Goal: Obtain resource: Obtain resource

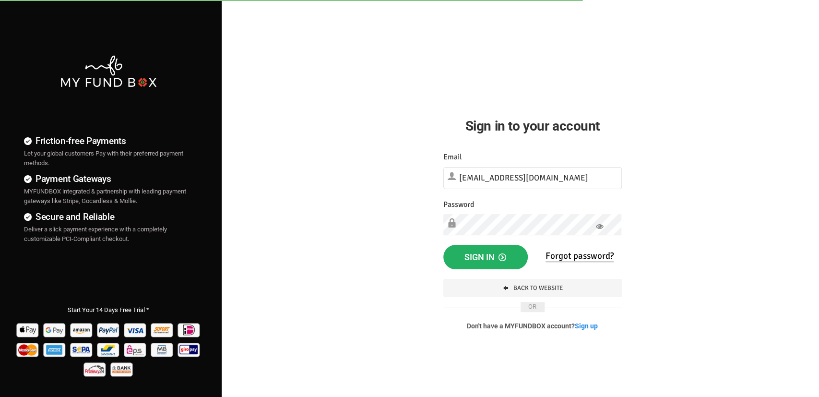
click at [492, 257] on span "Sign in" at bounding box center [485, 257] width 42 height 10
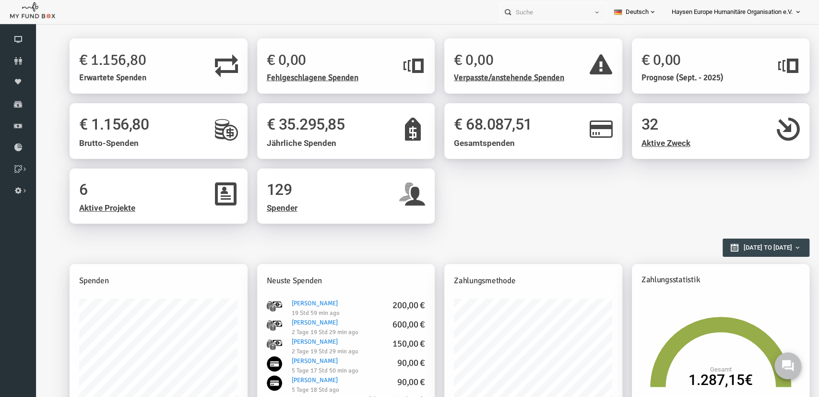
click at [472, 215] on div "6 Aktive Projekte 129 Spender" at bounding box center [423, 200] width 749 height 65
click at [16, 140] on link "Berichte herunterladen" at bounding box center [18, 147] width 36 height 21
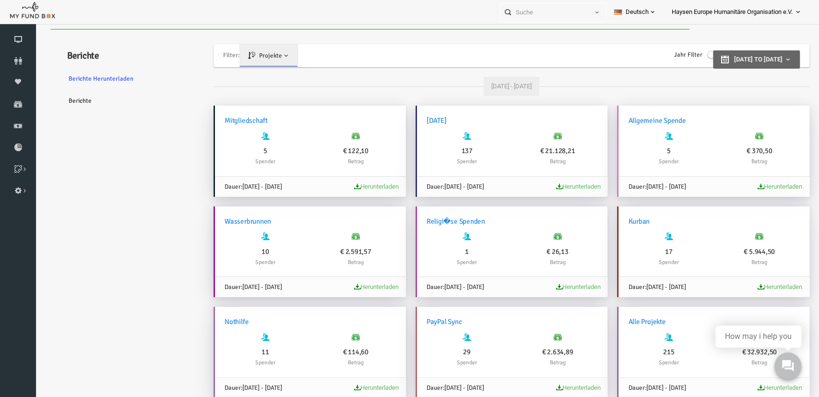
click at [74, 94] on link "Berichte" at bounding box center [116, 101] width 144 height 22
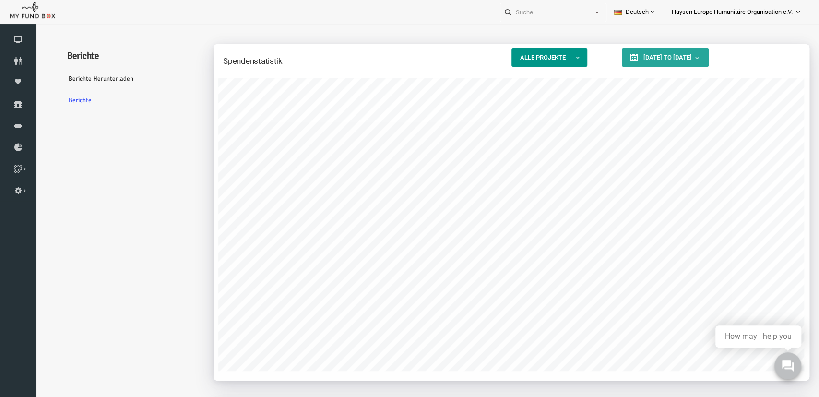
click at [654, 13] on link "Deutsch" at bounding box center [635, 12] width 58 height 24
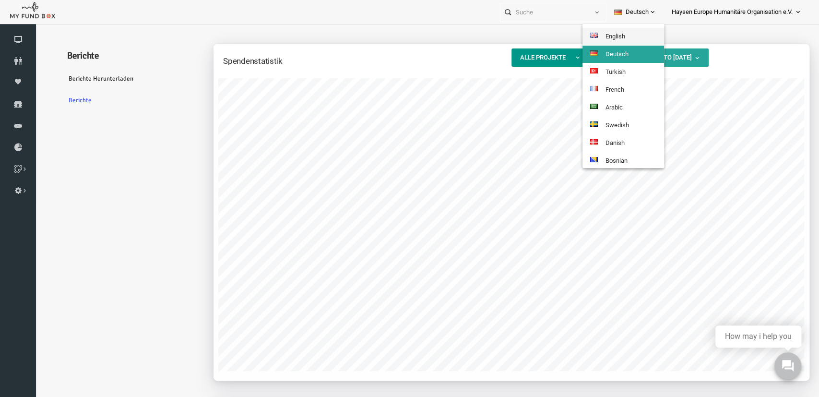
click at [623, 37] on link "English" at bounding box center [623, 36] width 82 height 17
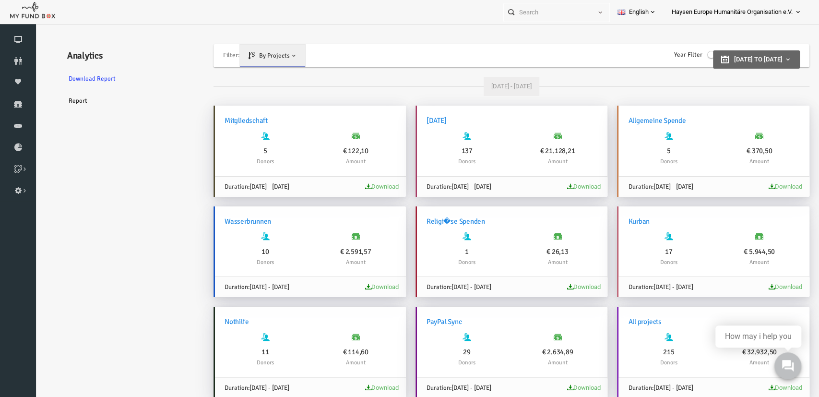
click at [691, 57] on span at bounding box center [698, 55] width 14 height 8
click at [35, 29] on input "Year Filter" at bounding box center [35, 29] width 0 height 0
click at [723, 57] on span "Select Year" at bounding box center [722, 56] width 60 height 10
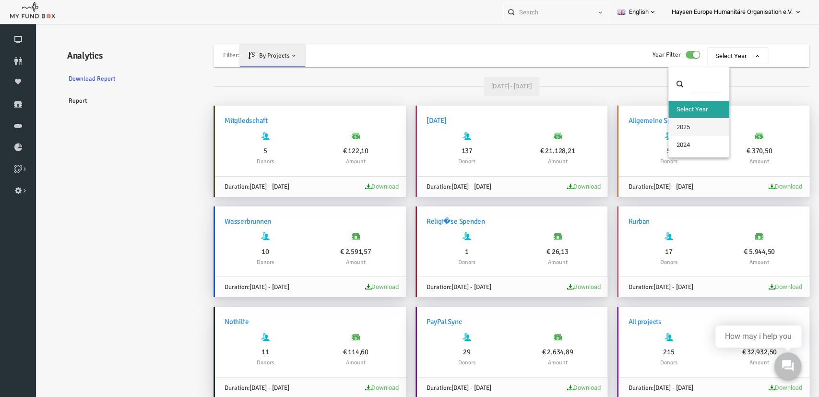
select select "2025"
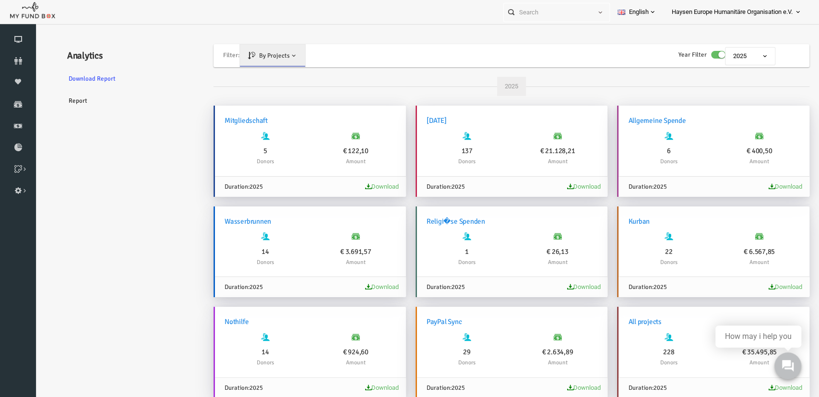
click at [590, 95] on div "2025" at bounding box center [496, 86] width 596 height 19
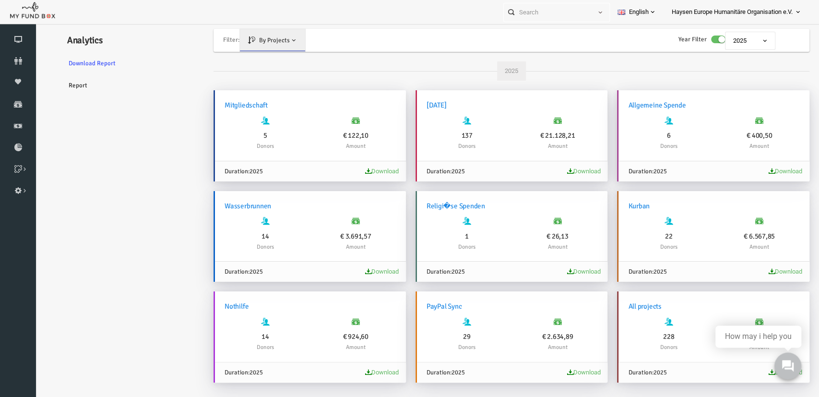
scroll to position [26, 0]
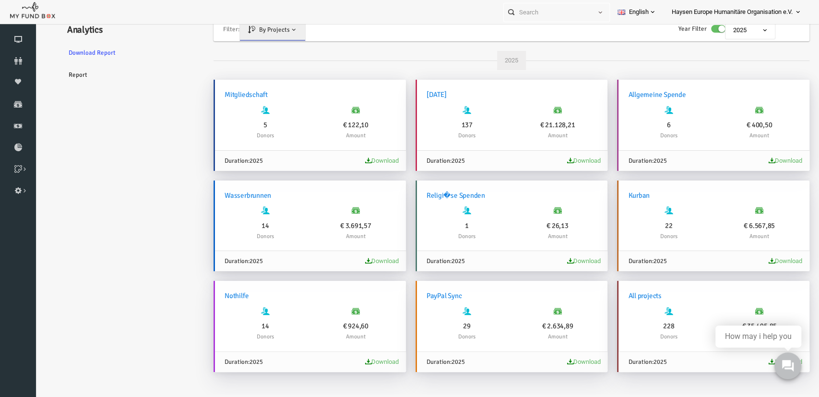
click at [59, 77] on link "Report" at bounding box center [116, 75] width 144 height 22
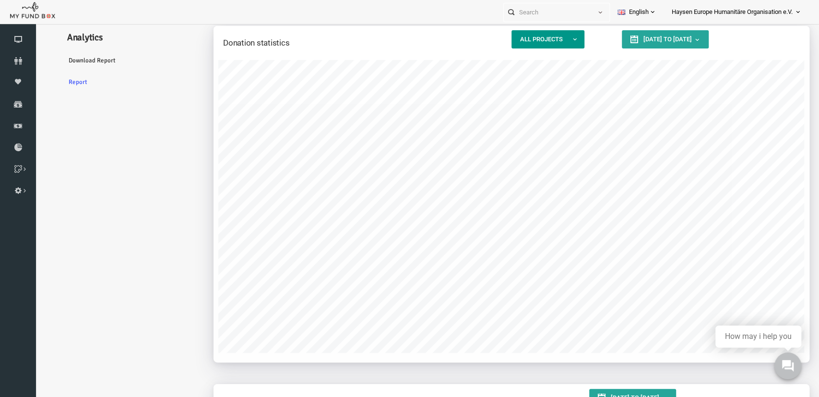
scroll to position [0, 0]
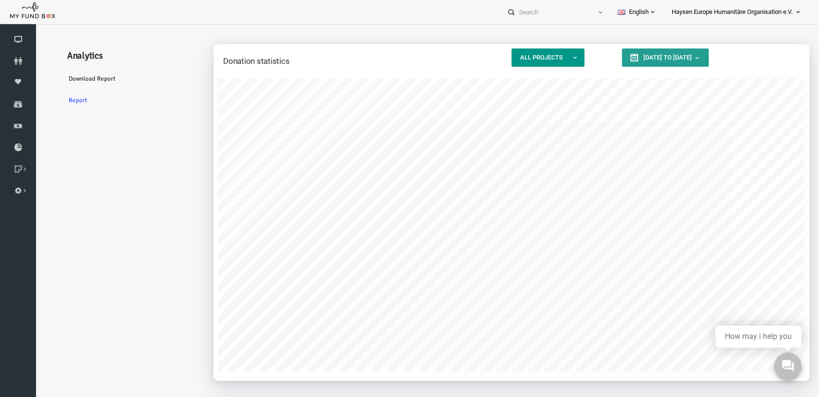
type input "[DATE]"
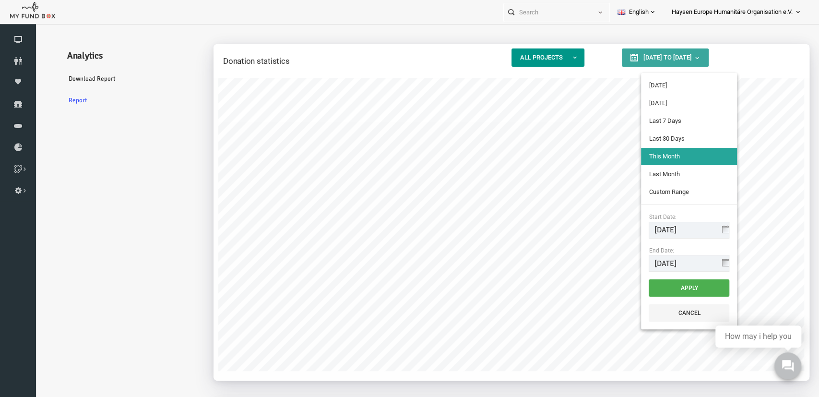
click at [672, 60] on span "[DATE] to [DATE]" at bounding box center [651, 57] width 48 height 7
type input "[DATE]"
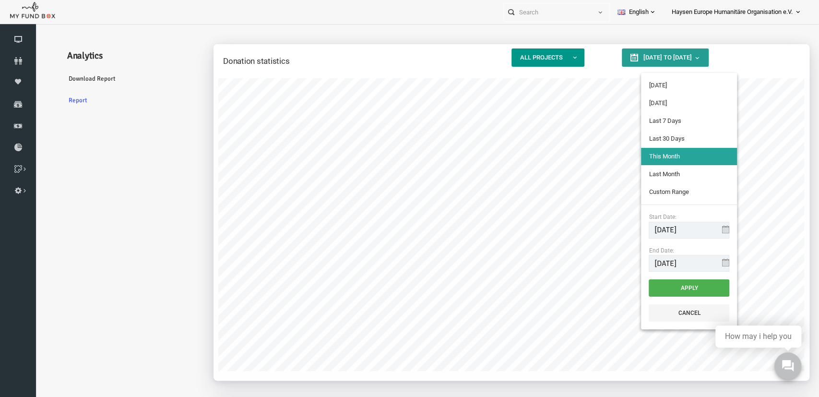
type input "[DATE]"
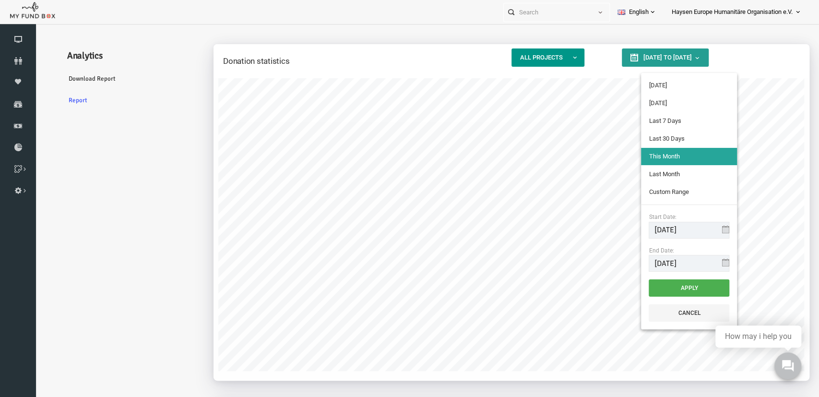
type input "[DATE]"
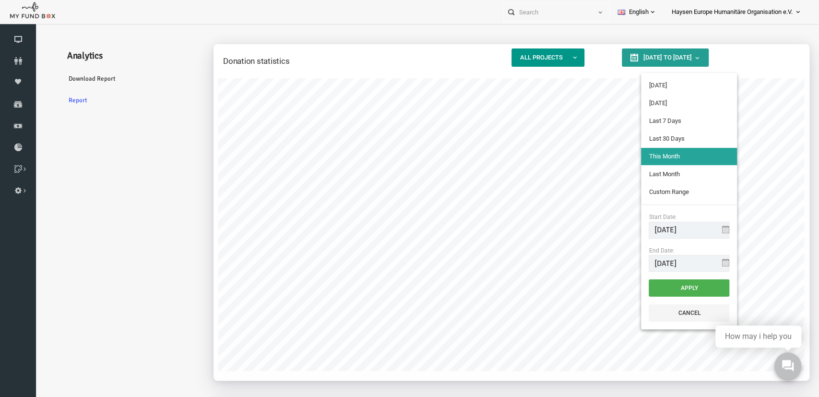
type input "[DATE]"
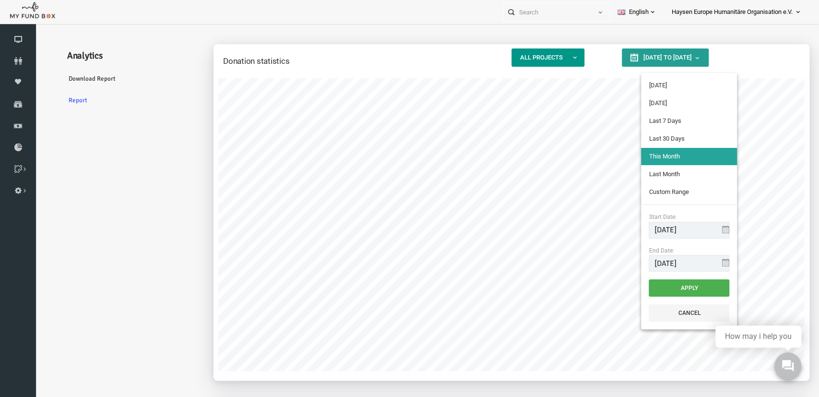
type input "[DATE]"
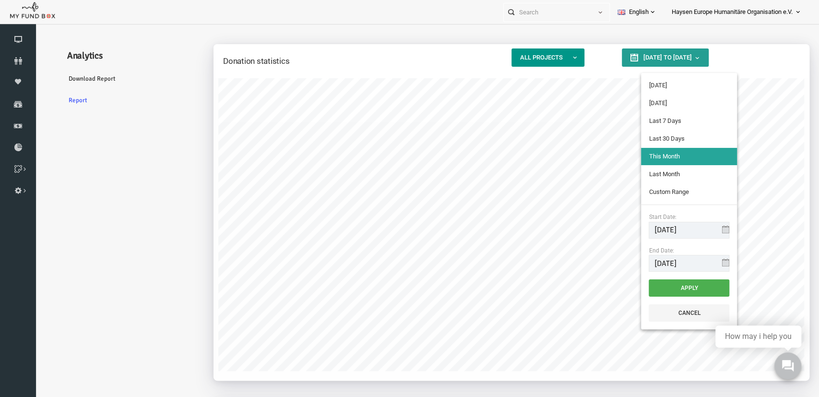
type input "[DATE]"
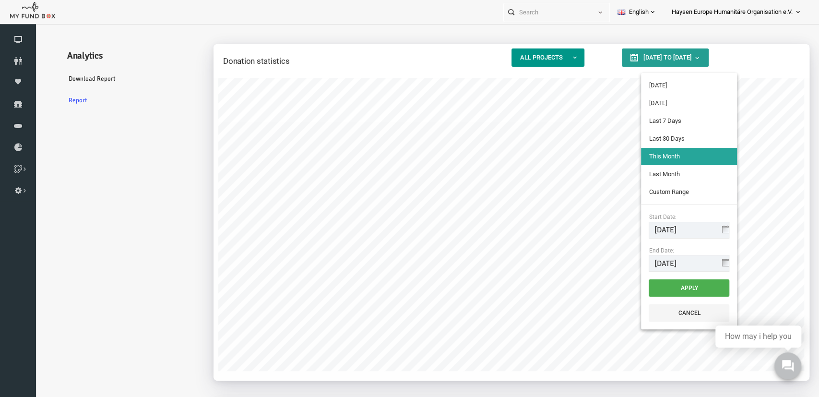
type input "[DATE]"
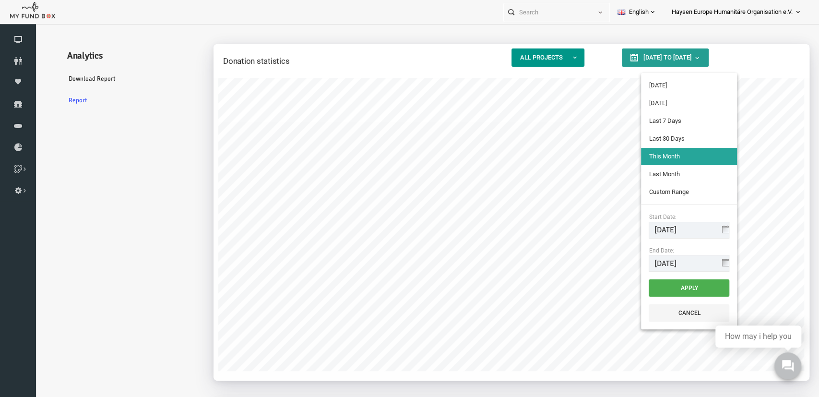
type input "[DATE]"
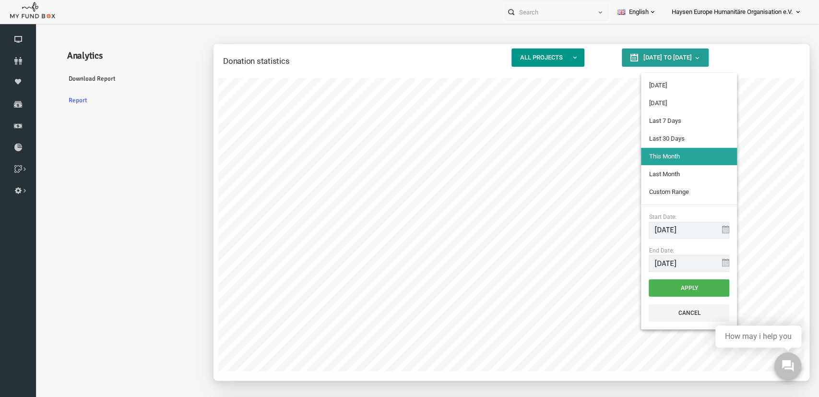
type input "[DATE]"
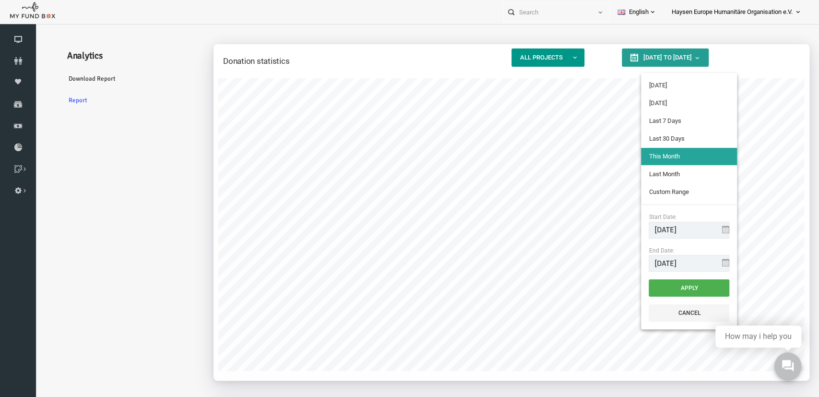
type input "[DATE]"
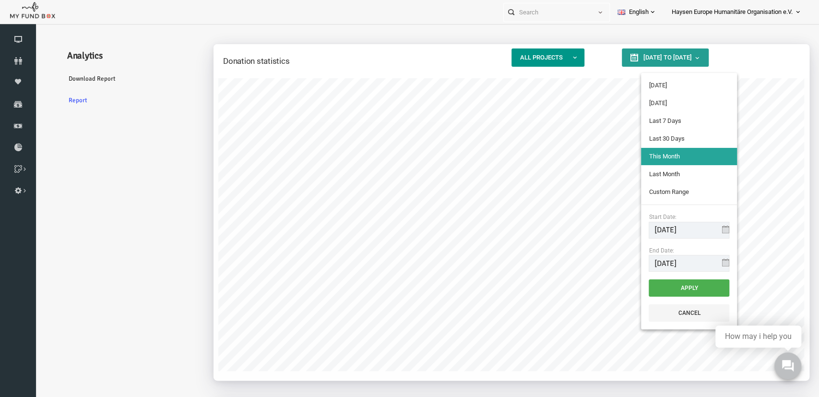
type input "[DATE]"
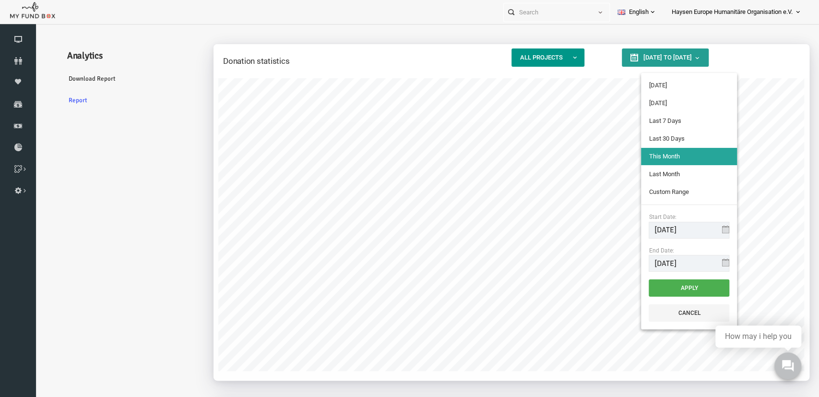
type input "[DATE]"
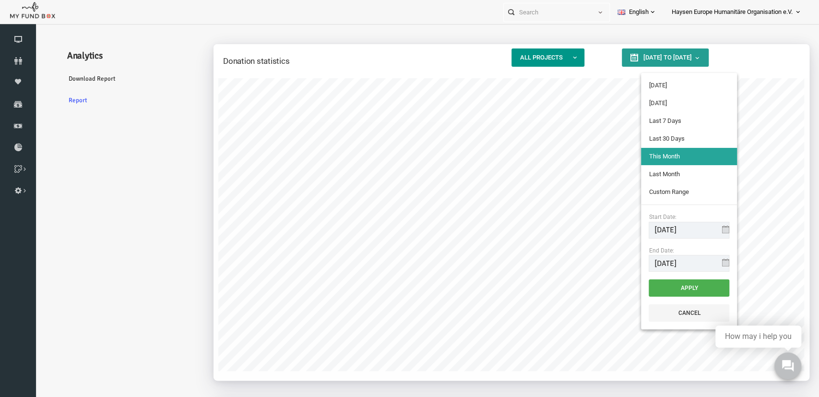
type input "[DATE]"
click at [697, 232] on input "[DATE]" at bounding box center [673, 230] width 81 height 17
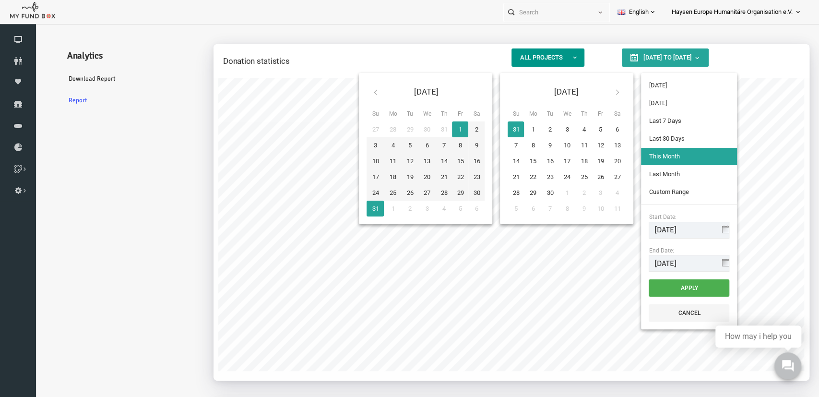
click at [360, 95] on icon at bounding box center [359, 92] width 8 height 8
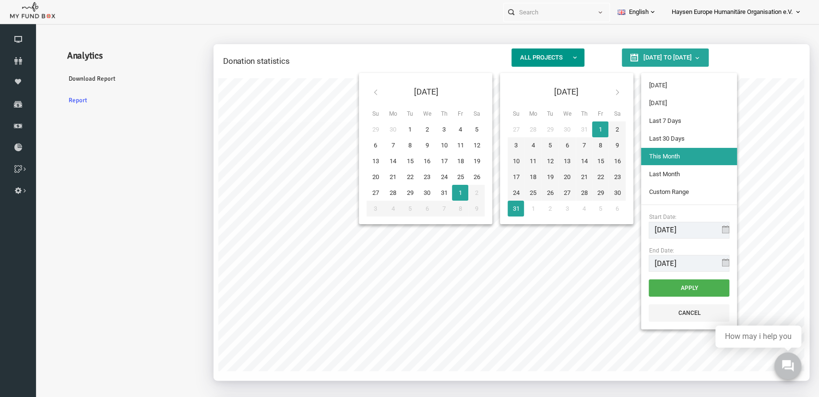
click at [360, 95] on icon at bounding box center [359, 92] width 8 height 8
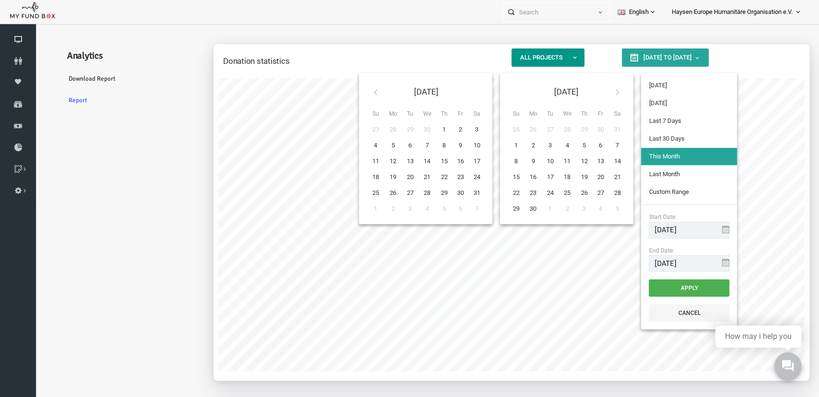
click at [360, 95] on icon at bounding box center [359, 92] width 8 height 8
click at [359, 95] on icon at bounding box center [359, 92] width 8 height 8
type input "[DATE]"
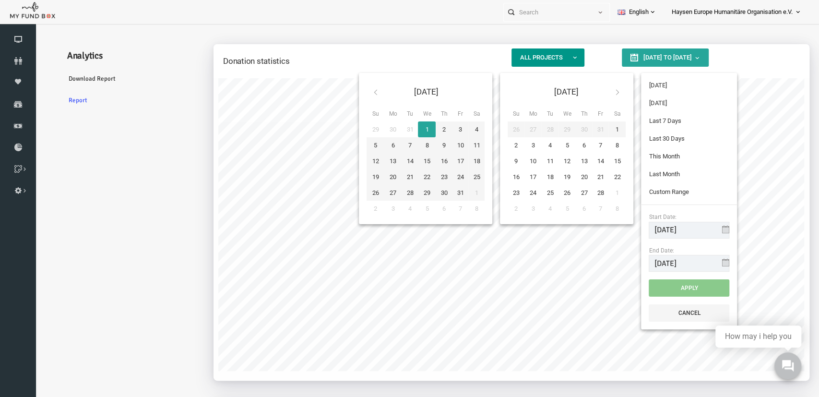
click at [599, 92] on icon at bounding box center [601, 92] width 8 height 8
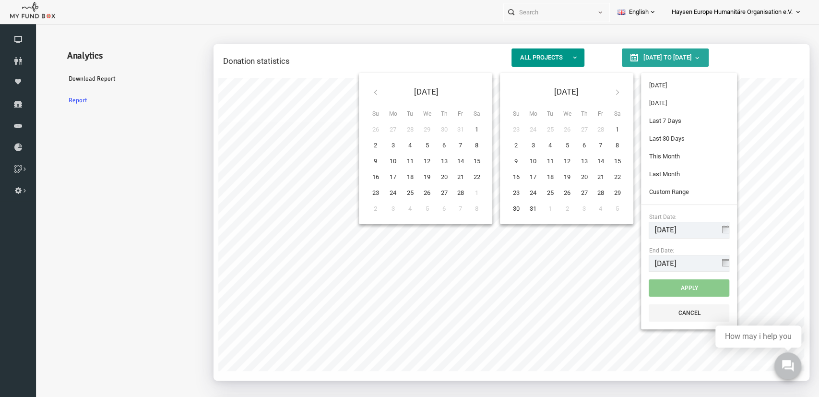
click at [599, 92] on icon at bounding box center [601, 92] width 8 height 8
type input "[DATE]"
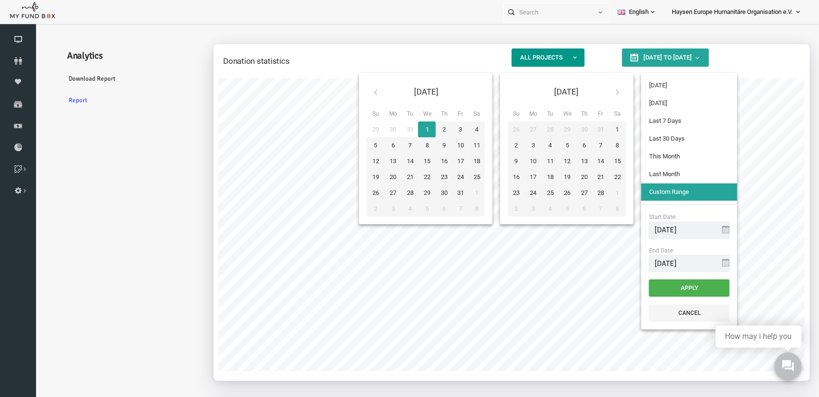
type input "[DATE]"
click at [675, 290] on button "Apply" at bounding box center [673, 287] width 81 height 17
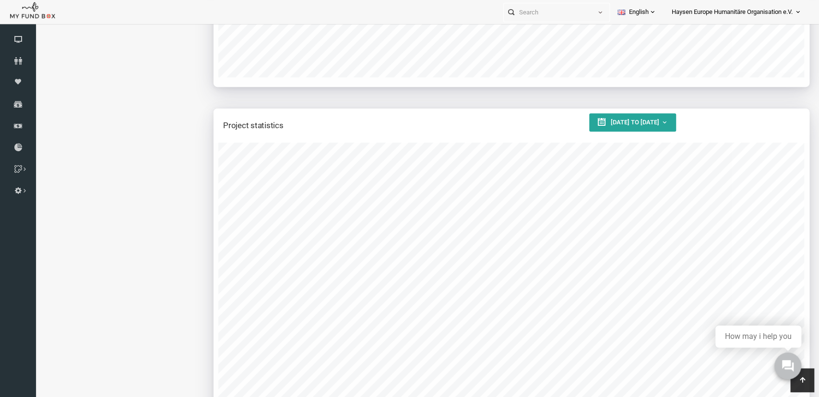
scroll to position [299, 0]
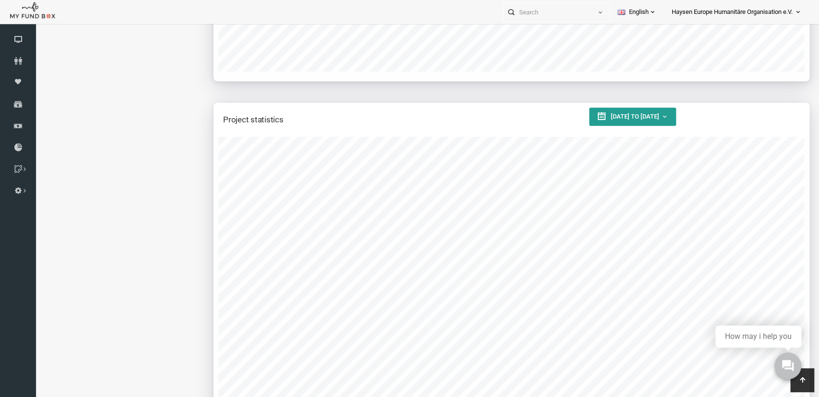
type input "[DATE]"
click at [643, 116] on span "[DATE] to [DATE]" at bounding box center [618, 116] width 48 height 7
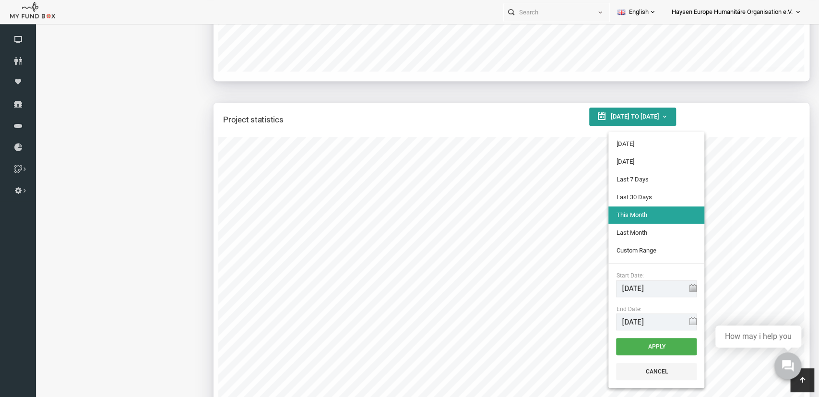
type input "[DATE]"
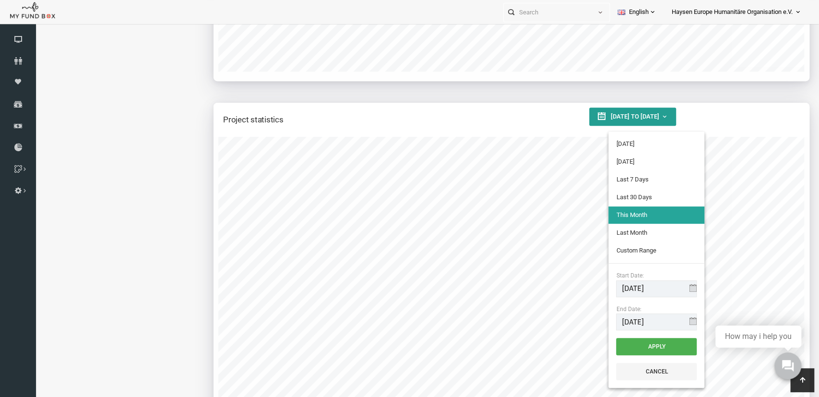
type input "[DATE]"
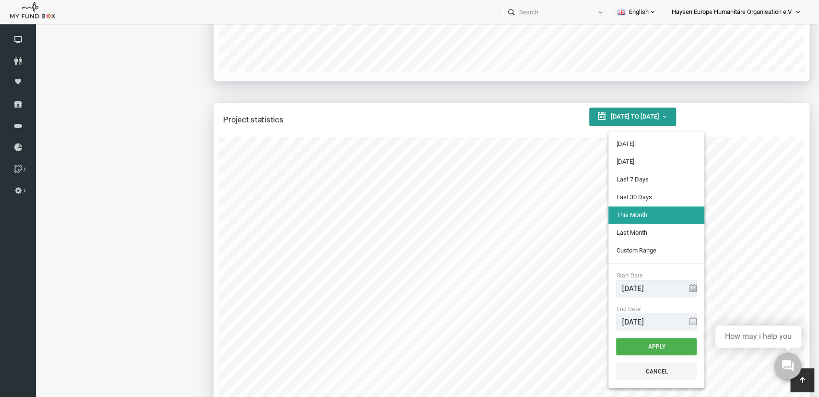
type input "[DATE]"
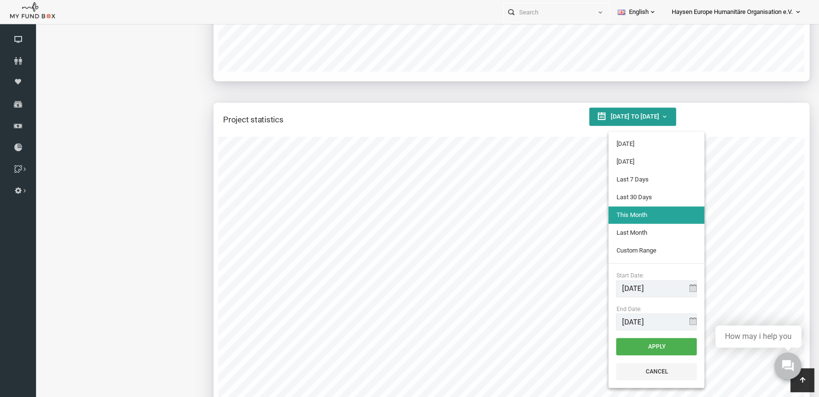
type input "[DATE]"
click at [622, 288] on input "[DATE]" at bounding box center [640, 288] width 81 height 17
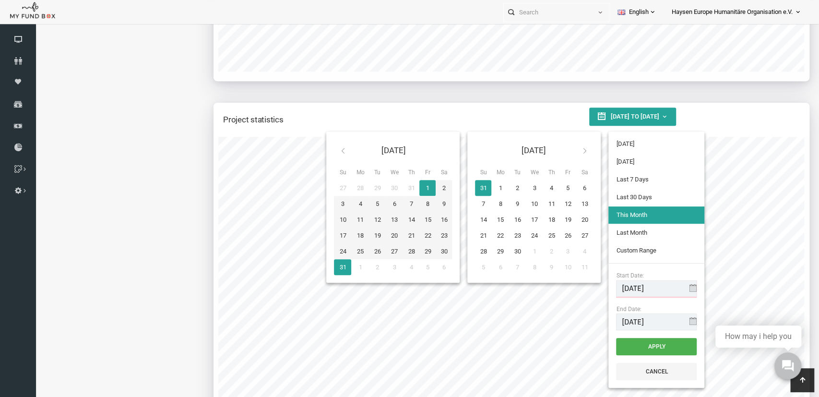
type input "[DATE]"
click at [612, 324] on input "[DATE]" at bounding box center [640, 321] width 81 height 17
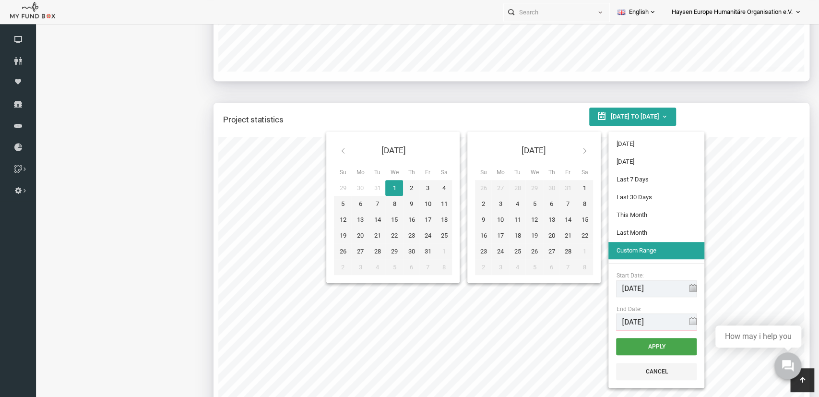
type input "[DATE]"
click at [633, 346] on button "Apply" at bounding box center [640, 346] width 81 height 17
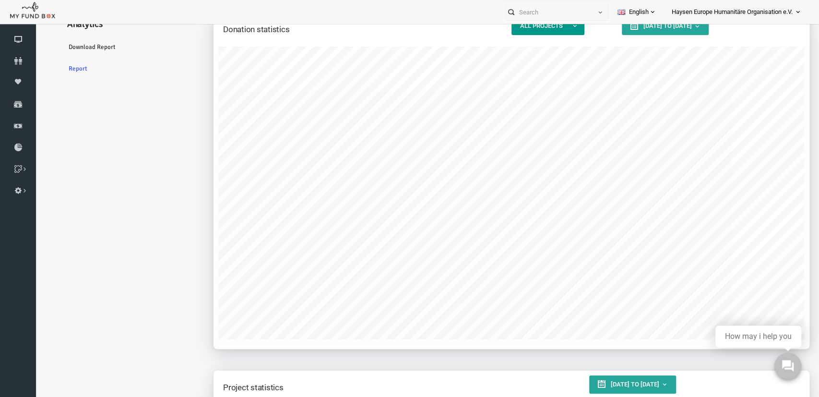
scroll to position [50, 0]
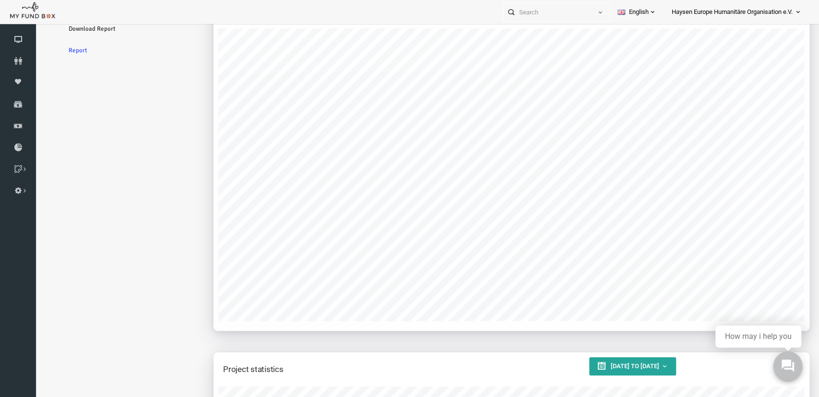
click at [786, 361] on use at bounding box center [787, 365] width 12 height 12
click at [794, 368] on button at bounding box center [787, 365] width 29 height 29
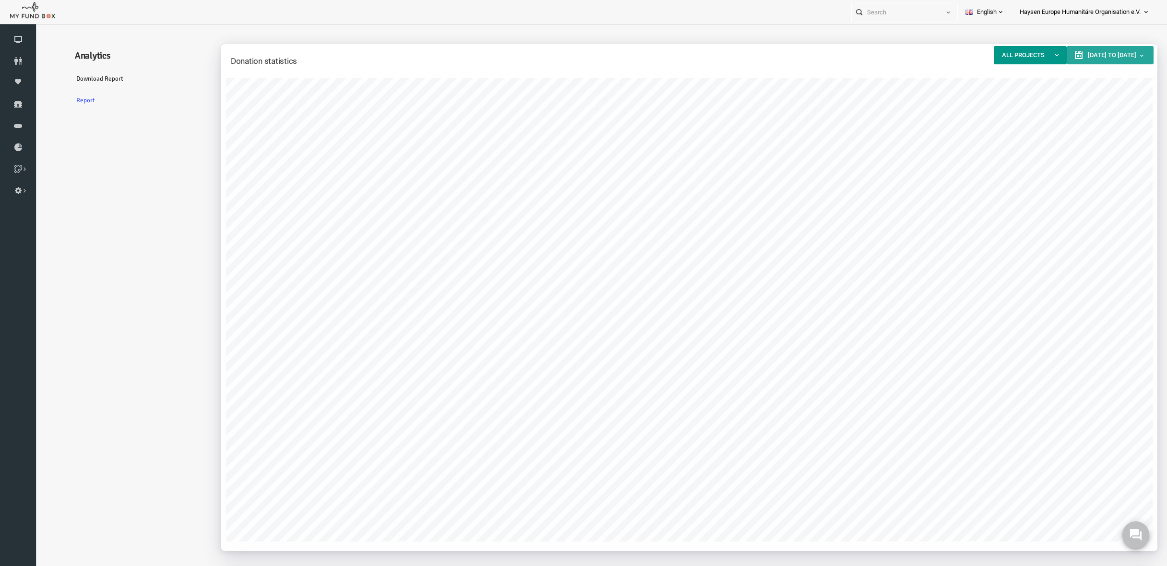
scroll to position [479249, 478786]
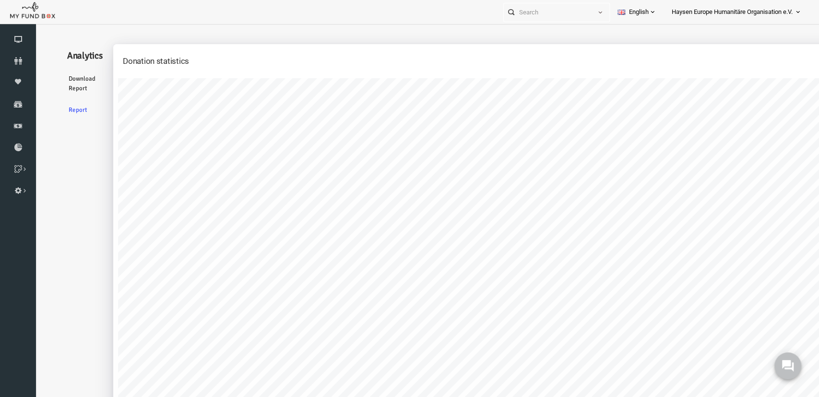
click at [64, 79] on link "Download Report" at bounding box center [66, 84] width 44 height 32
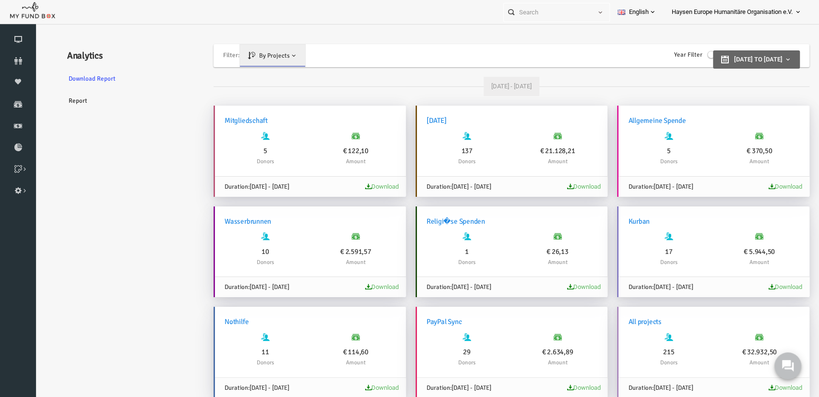
click at [63, 105] on link "Report" at bounding box center [116, 101] width 144 height 22
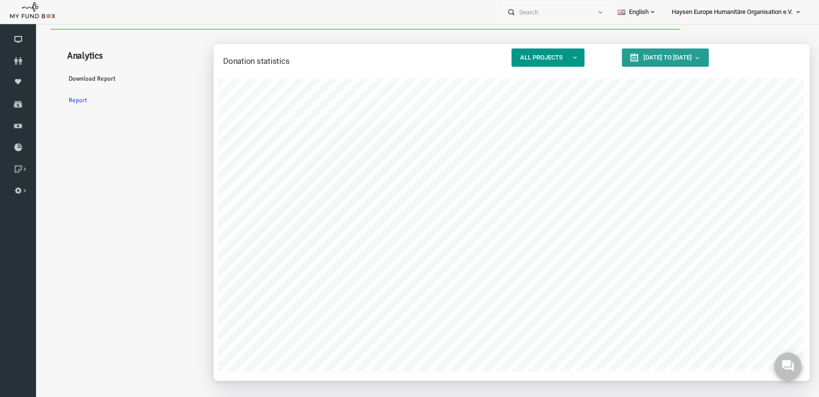
type input "[DATE]"
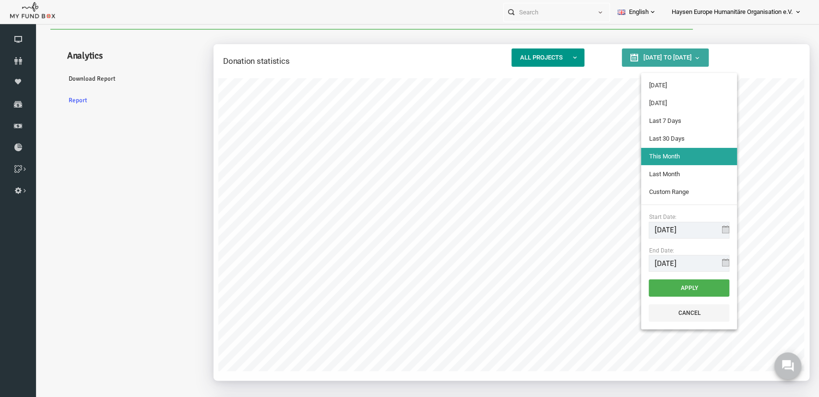
click at [650, 62] on button "[DATE] to [DATE]" at bounding box center [649, 57] width 87 height 18
type input "[DATE]"
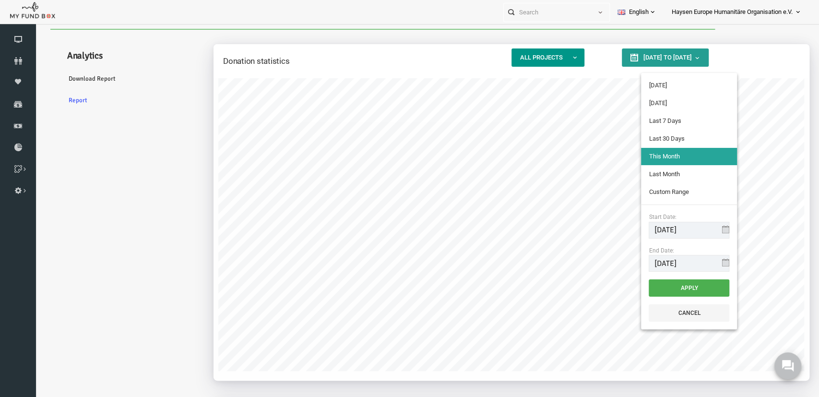
type input "[DATE]"
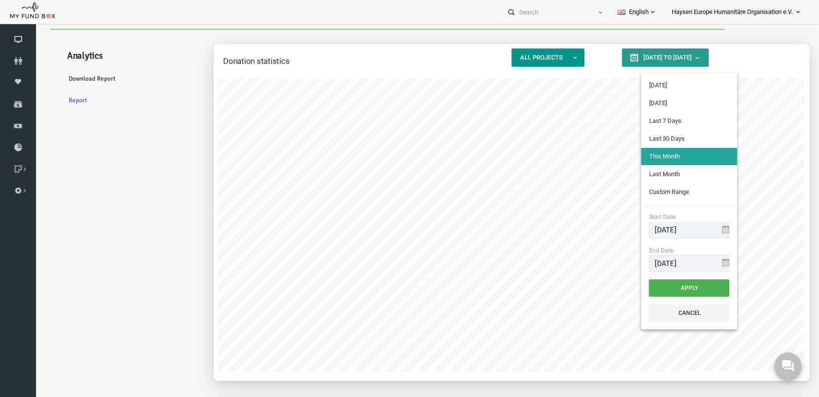
type input "[DATE]"
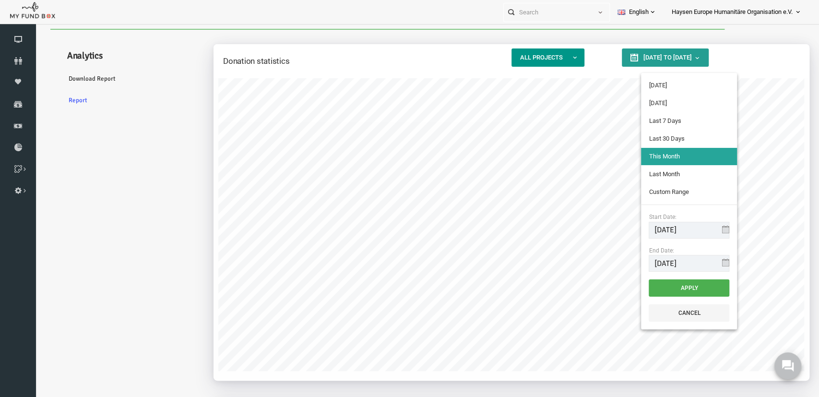
type input "[DATE]"
click at [655, 231] on input "[DATE]" at bounding box center [673, 230] width 81 height 17
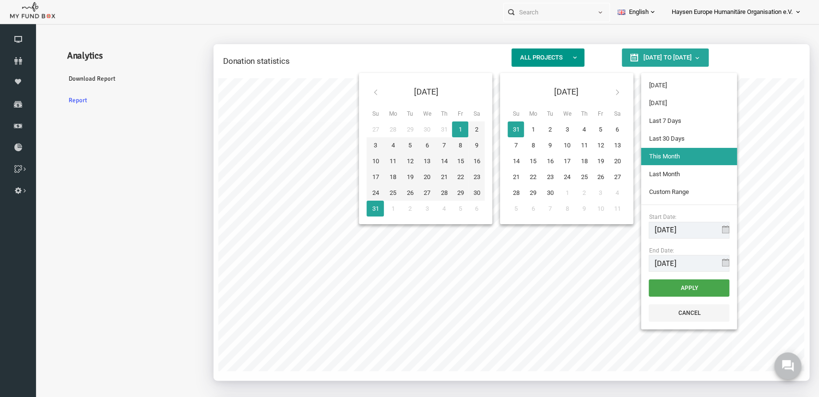
click at [682, 284] on button "Apply" at bounding box center [673, 287] width 81 height 17
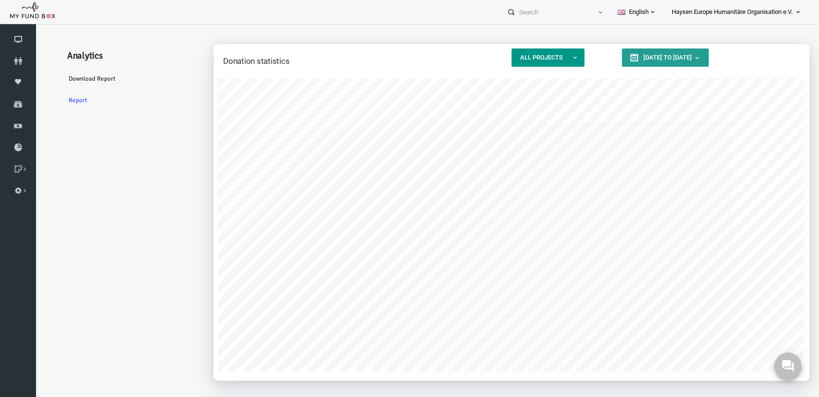
click at [675, 56] on span "[DATE] to [DATE]" at bounding box center [651, 57] width 48 height 7
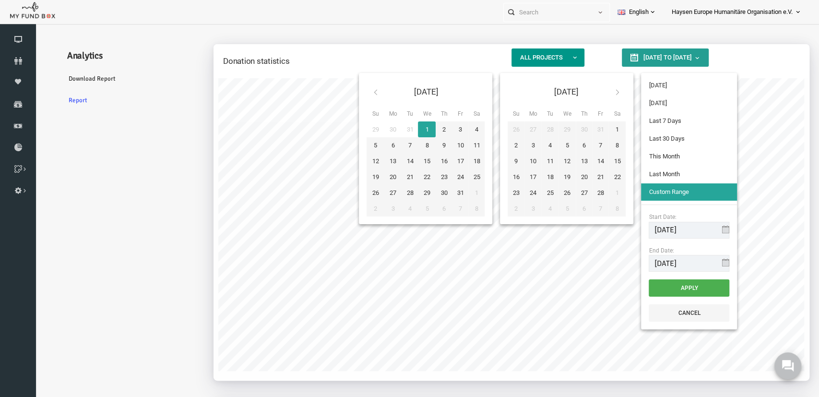
type input "[DATE]"
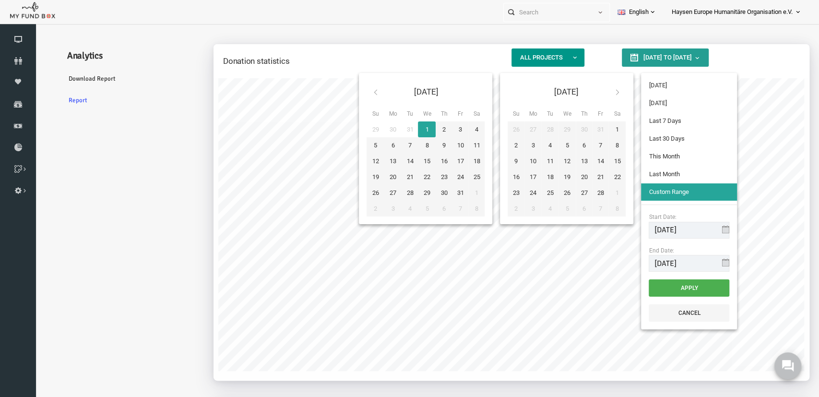
type input "[DATE]"
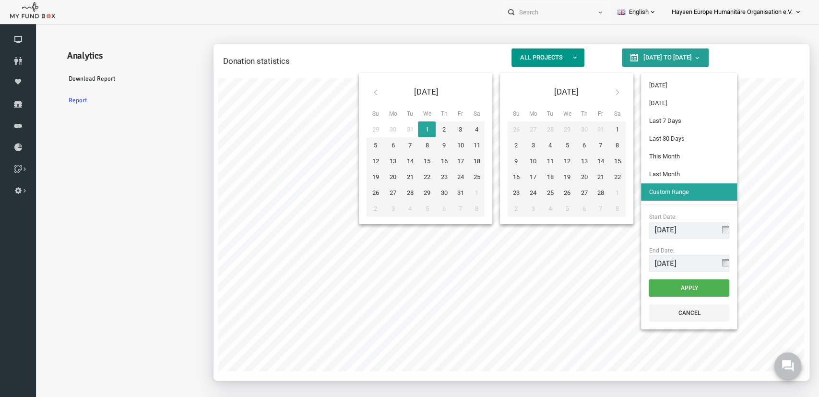
type input "[DATE]"
click at [646, 261] on input "[DATE]" at bounding box center [673, 263] width 81 height 17
type input "[DATE]"
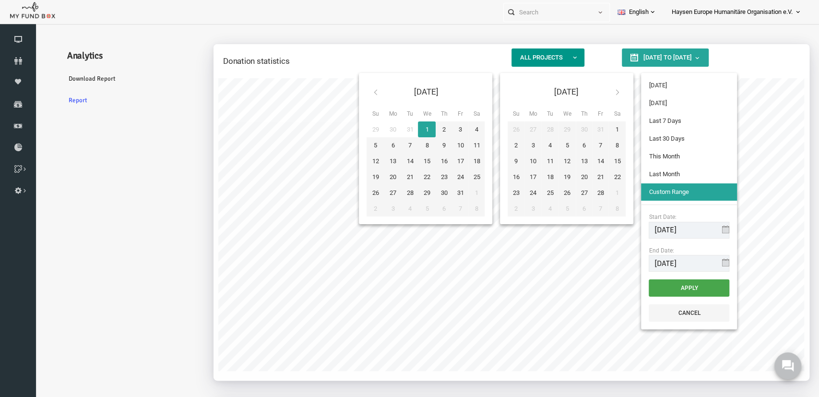
click at [669, 290] on button "Apply" at bounding box center [673, 287] width 81 height 17
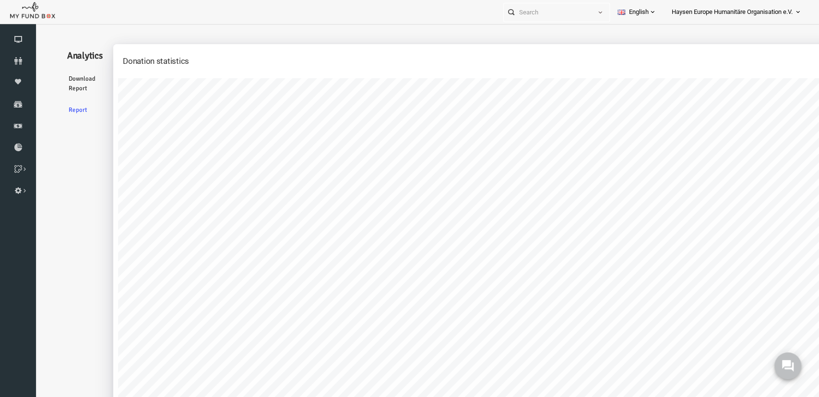
click at [73, 84] on link "Download Report" at bounding box center [66, 84] width 44 height 32
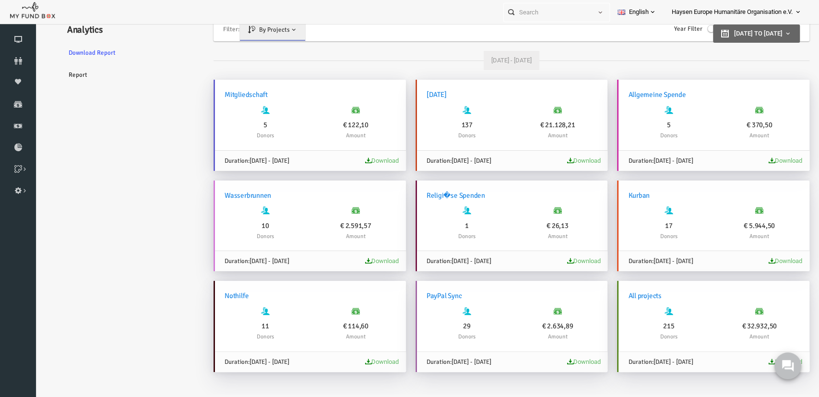
click at [66, 72] on link "Report" at bounding box center [116, 75] width 144 height 22
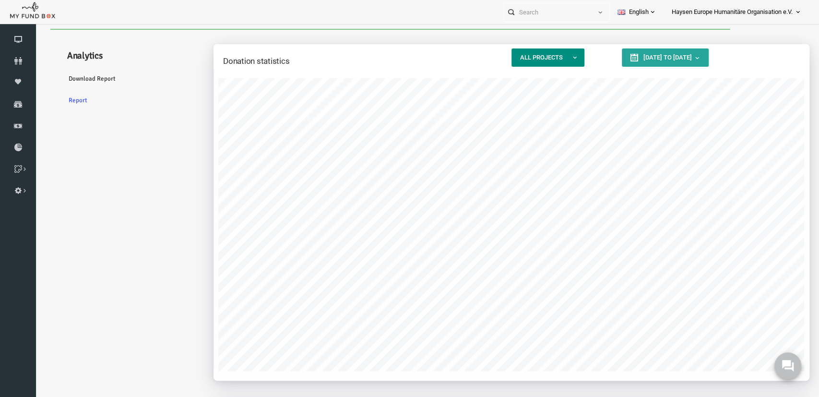
click at [560, 57] on span "button" at bounding box center [557, 58] width 8 height 8
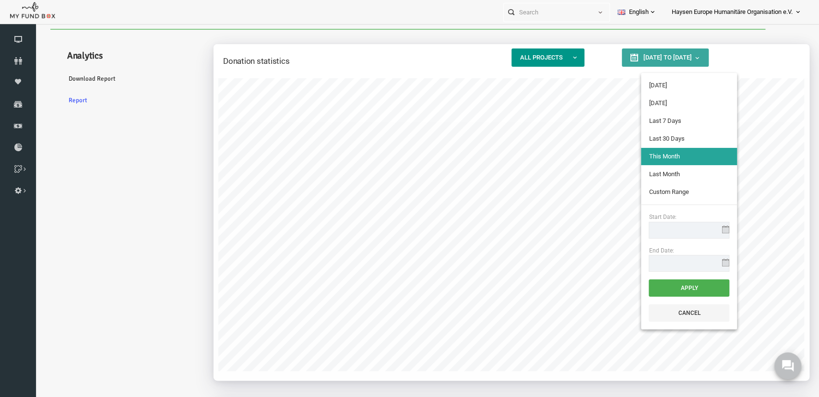
type input "[DATE]"
click at [654, 57] on span "[DATE] to [DATE]" at bounding box center [651, 57] width 48 height 7
type input "[DATE]"
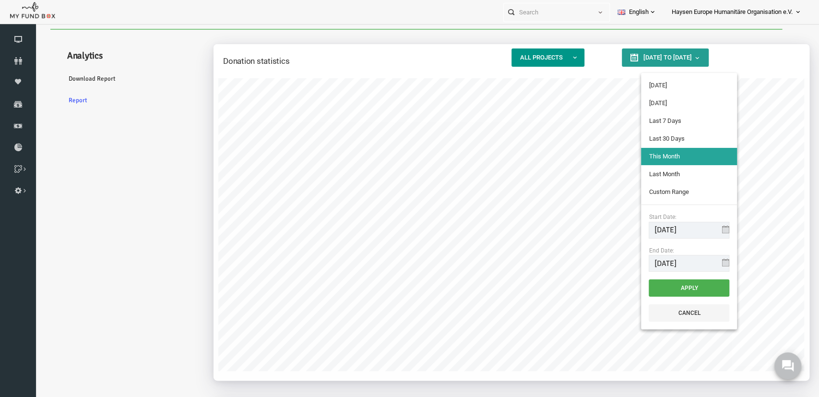
type input "[DATE]"
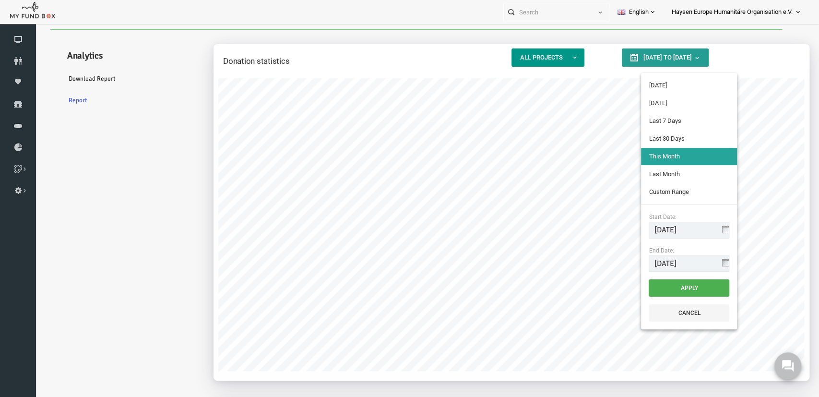
type input "[DATE]"
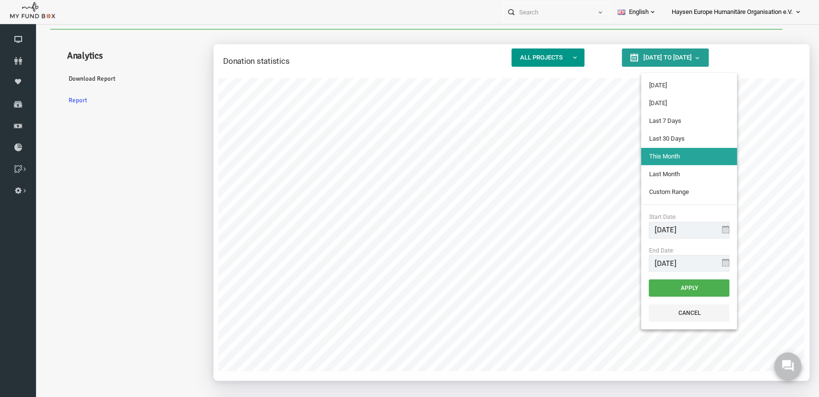
type input "[DATE]"
click at [655, 230] on input "[DATE]" at bounding box center [673, 230] width 81 height 17
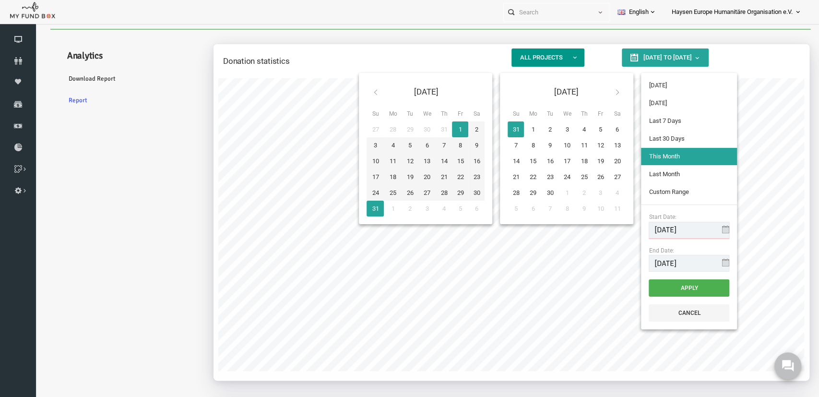
type input "[DATE]"
click at [644, 264] on input "[DATE]" at bounding box center [673, 263] width 81 height 17
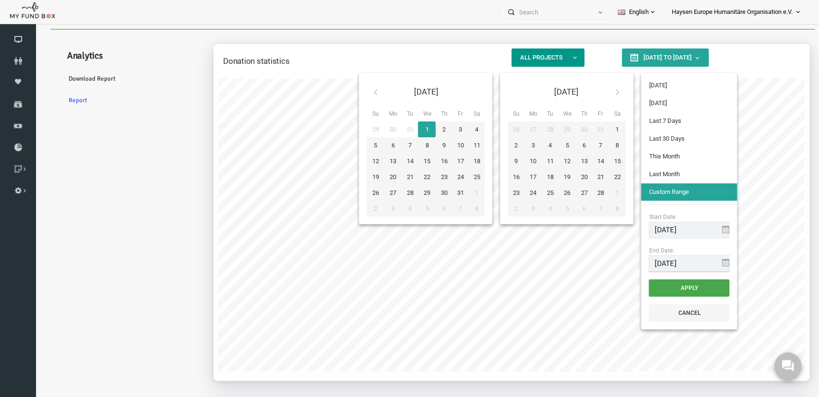
type input "[DATE]"
click at [664, 281] on button "Apply" at bounding box center [673, 287] width 81 height 17
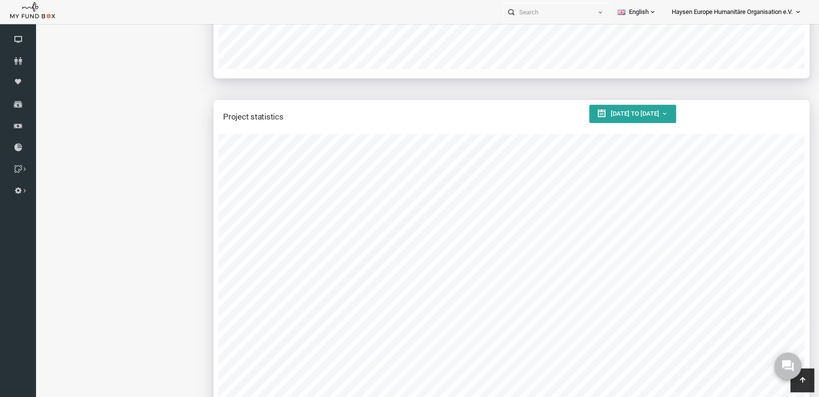
scroll to position [349, 0]
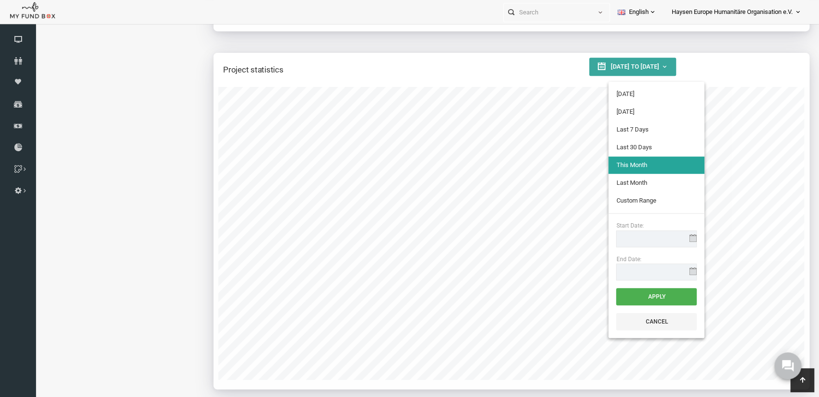
click at [615, 65] on span "[DATE] to [DATE]" at bounding box center [618, 66] width 48 height 7
type input "[DATE]"
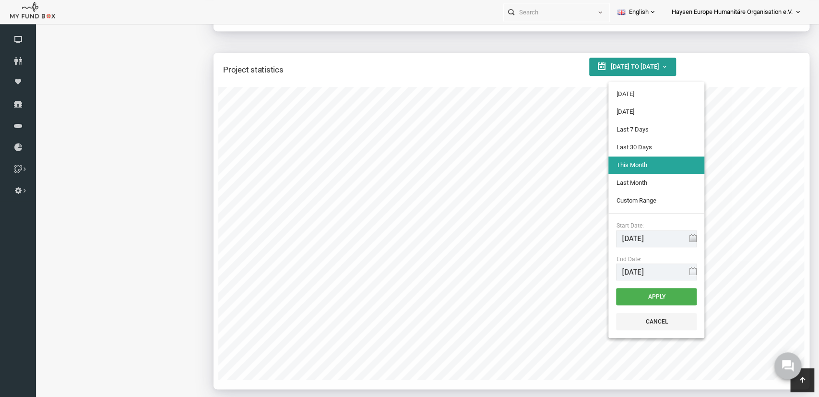
type input "[DATE]"
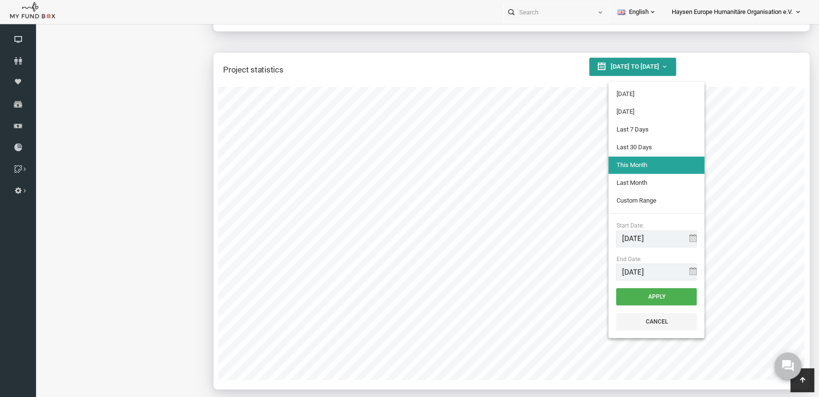
type input "[DATE]"
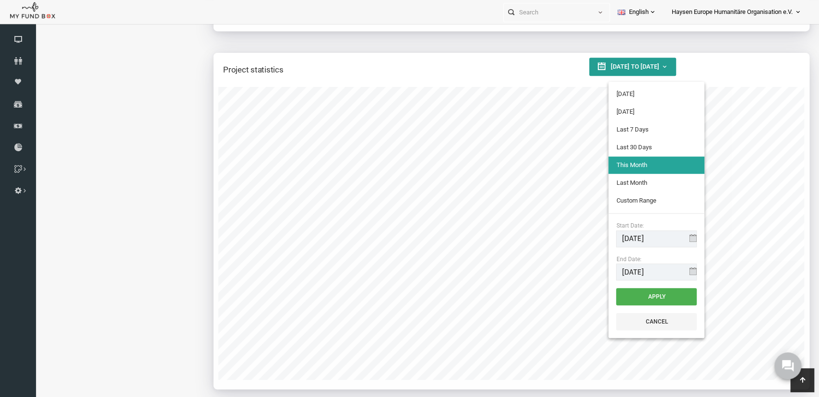
type input "[DATE]"
click at [623, 238] on input "[DATE]" at bounding box center [640, 238] width 81 height 17
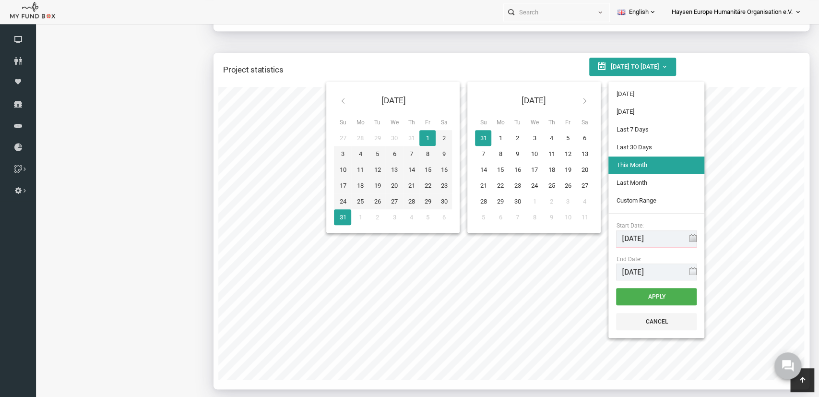
type input "[DATE]"
click at [612, 274] on input "[DATE]" at bounding box center [640, 271] width 81 height 17
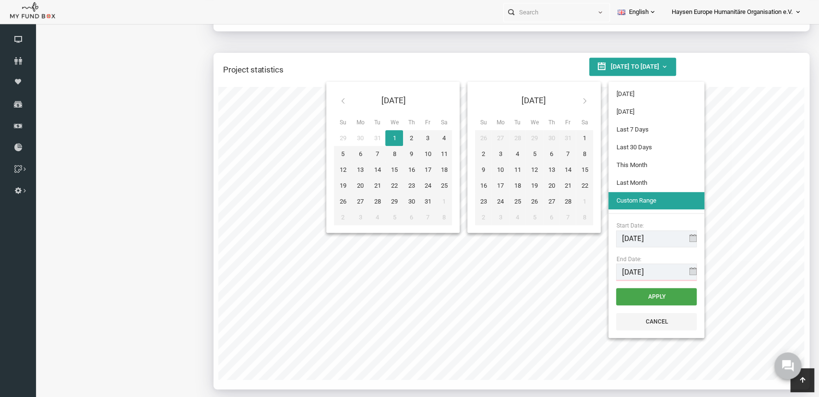
type input "[DATE]"
click at [652, 293] on button "Apply" at bounding box center [640, 296] width 81 height 17
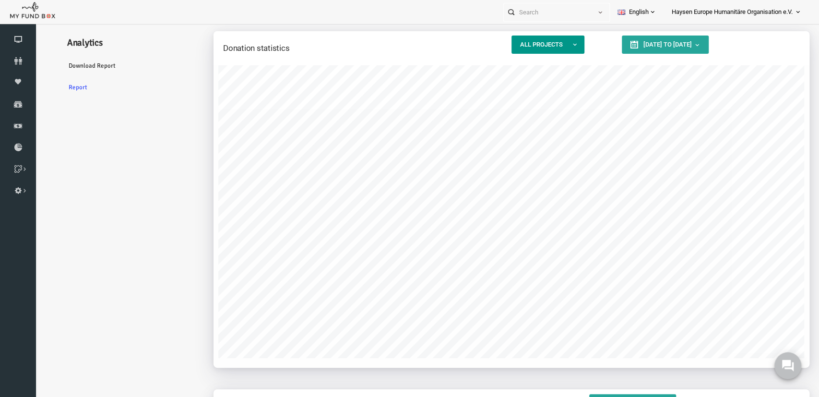
scroll to position [0, 0]
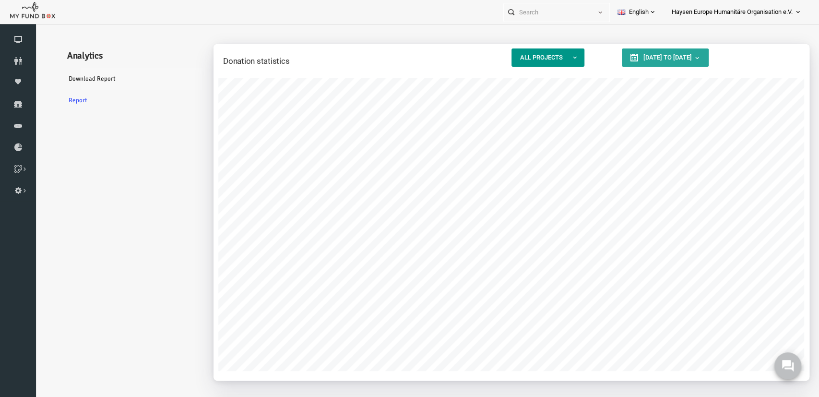
click at [86, 83] on link "Download Report" at bounding box center [116, 79] width 144 height 22
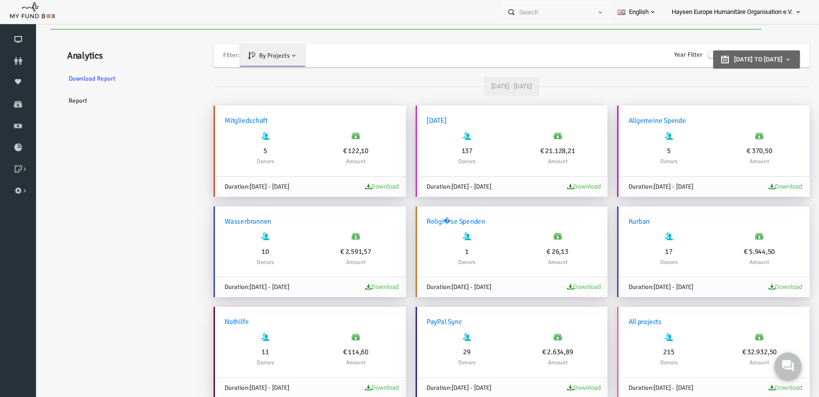
click at [691, 54] on span at bounding box center [698, 55] width 14 height 8
click at [35, 29] on input "Year Filter" at bounding box center [35, 29] width 0 height 0
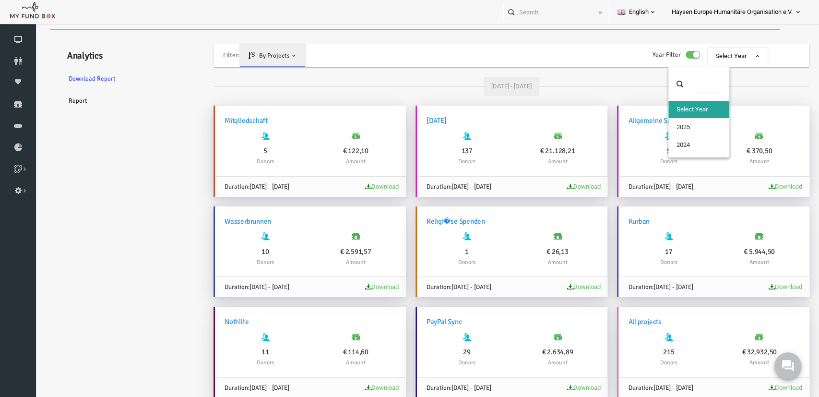
click at [746, 51] on span "Select Year" at bounding box center [721, 56] width 61 height 18
select select "2025"
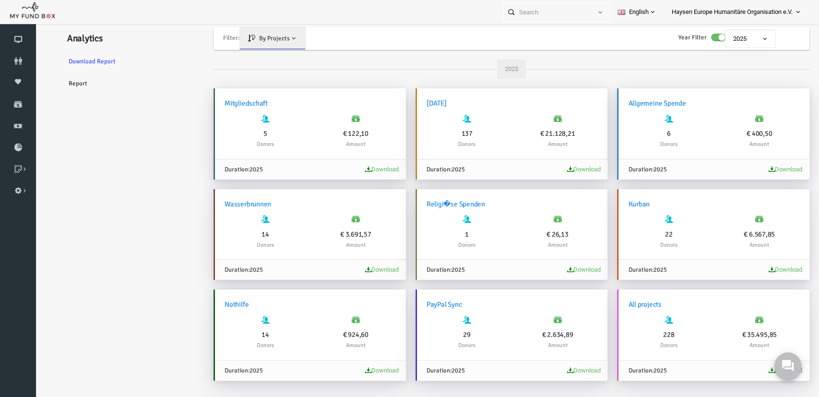
scroll to position [26, 0]
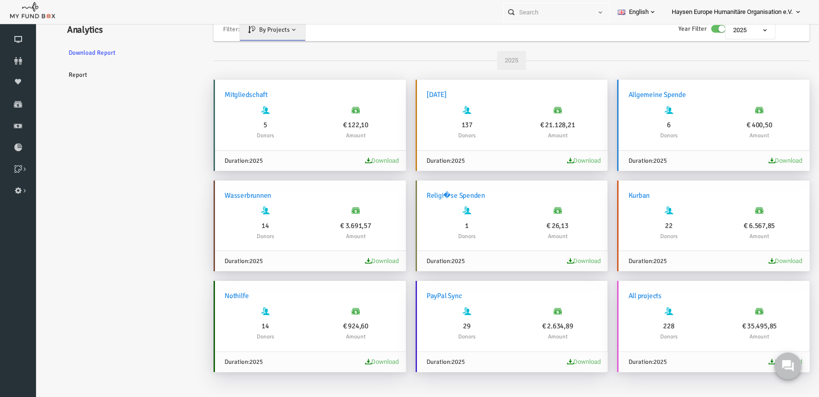
click at [636, 16] on link "English" at bounding box center [637, 12] width 54 height 24
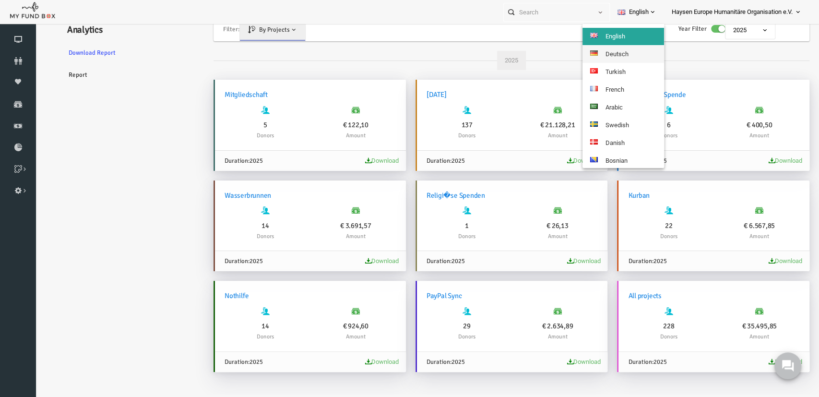
click at [620, 50] on link "Deutsch" at bounding box center [623, 54] width 82 height 17
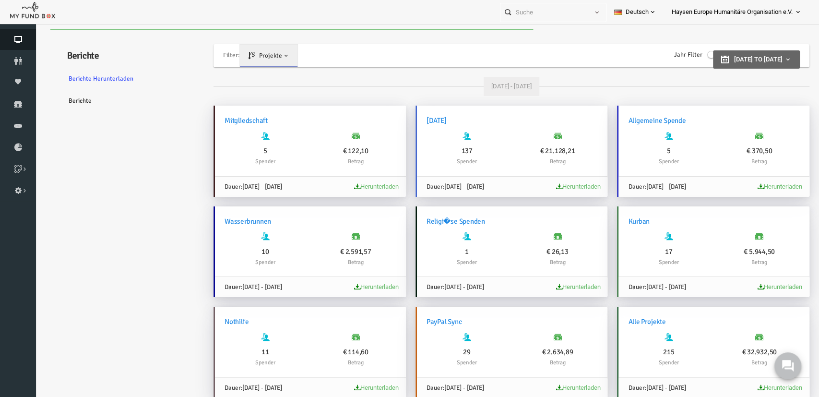
click at [18, 33] on link "Dashboard" at bounding box center [18, 39] width 36 height 21
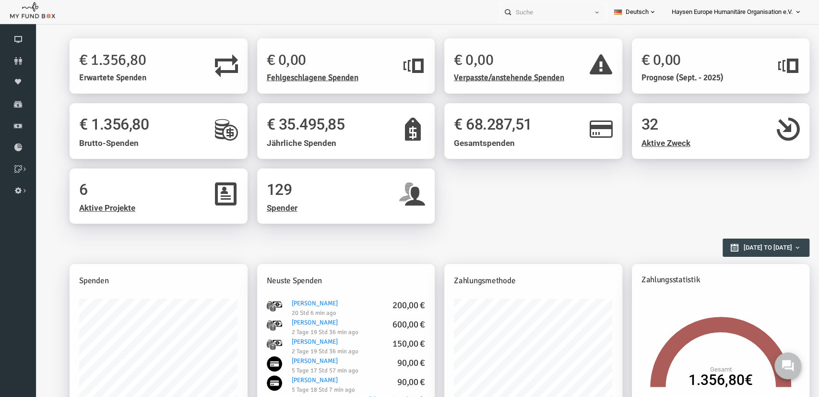
click at [468, 245] on h2 "Berichtsübersicht" at bounding box center [419, 243] width 730 height 17
